Goal: Task Accomplishment & Management: Manage account settings

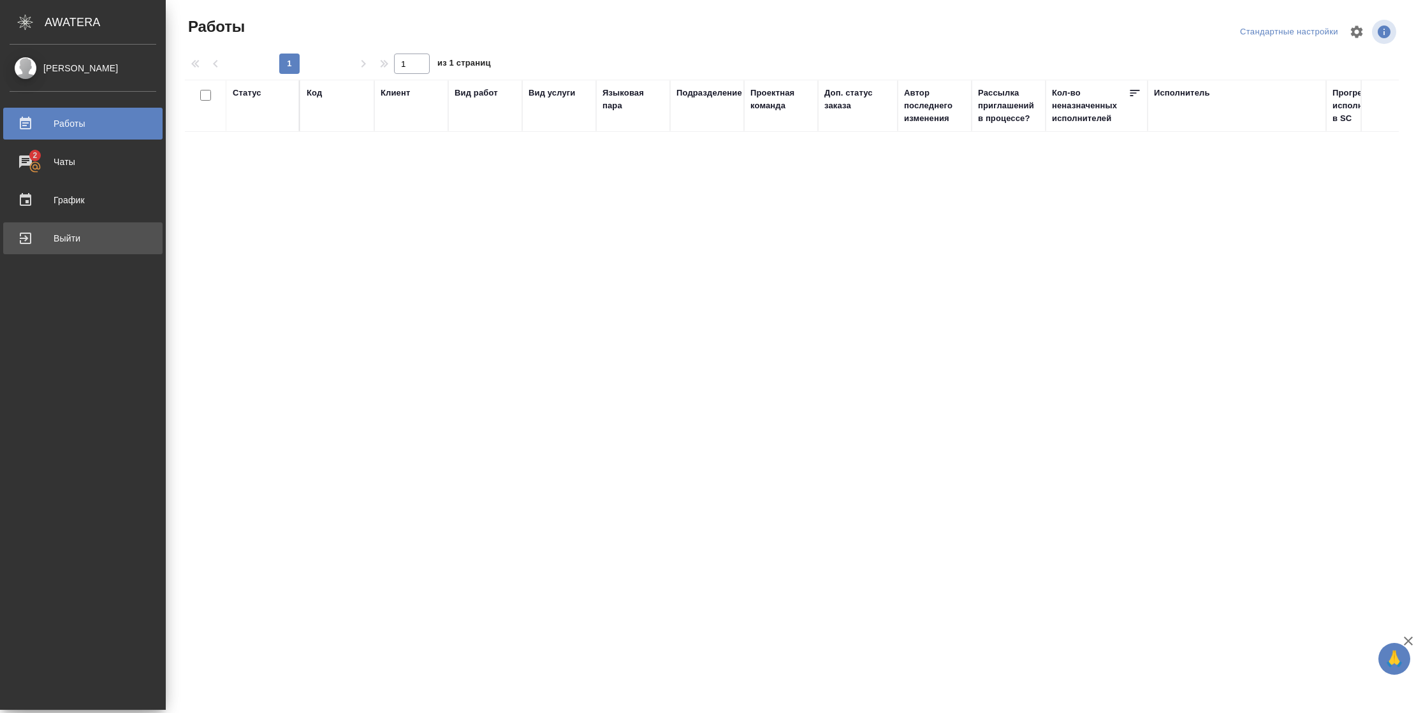
click at [33, 242] on div "Выйти" at bounding box center [83, 238] width 147 height 19
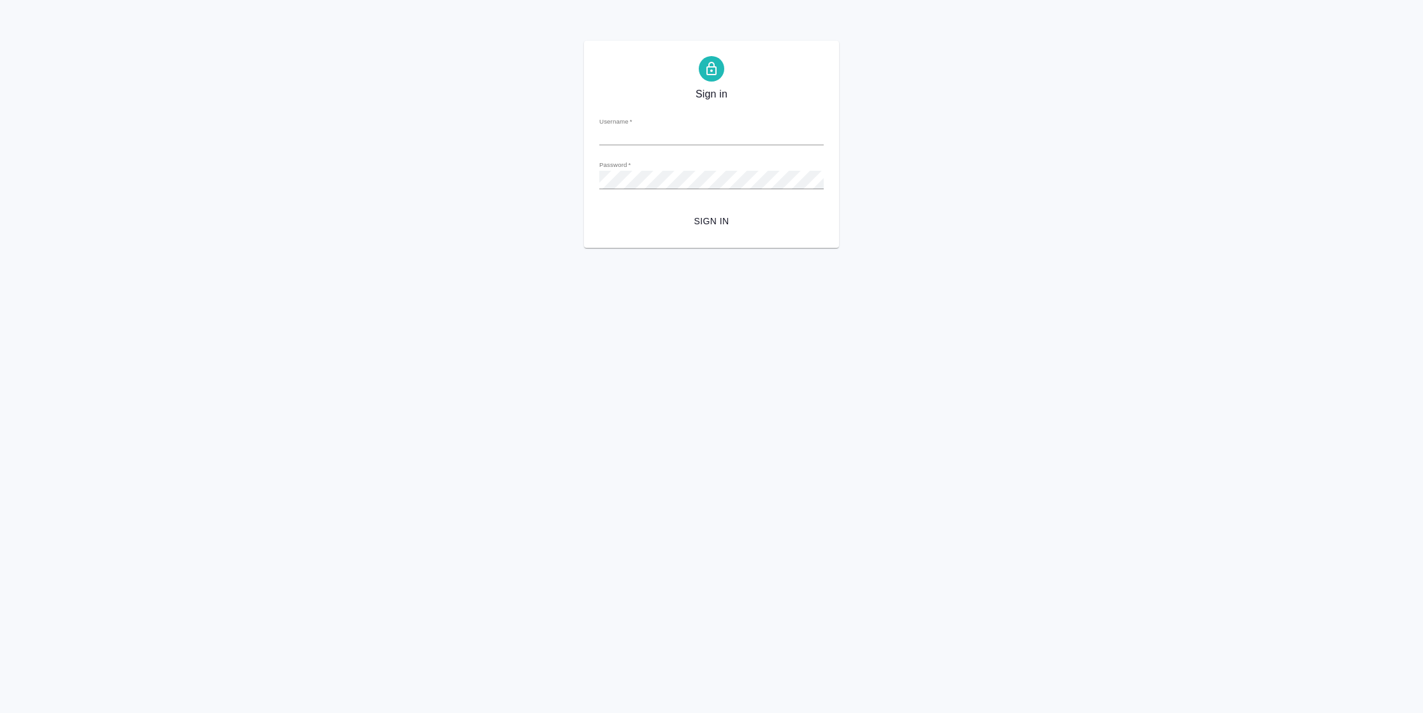
type input "n.vasilyeva@awatera.com"
click at [749, 214] on span "Sign in" at bounding box center [712, 222] width 204 height 16
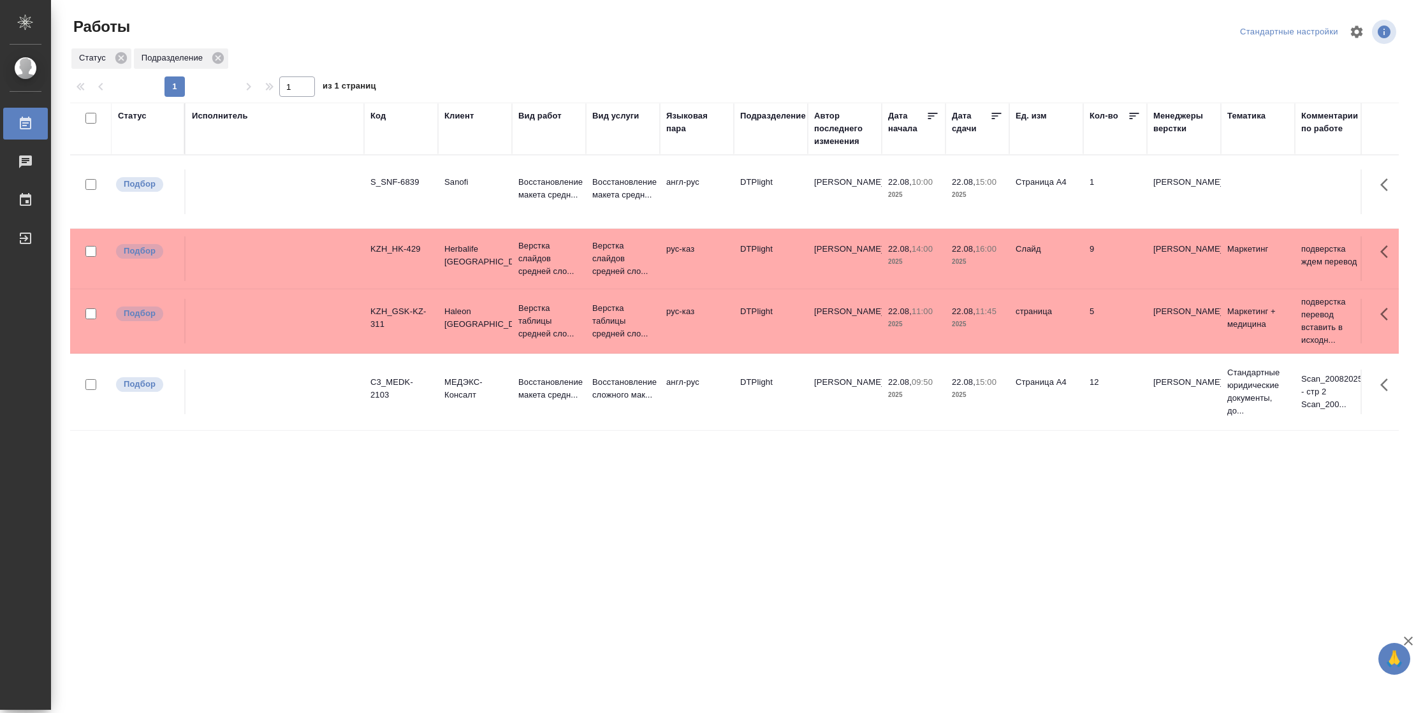
click at [997, 118] on icon at bounding box center [996, 116] width 13 height 13
